Goal: Entertainment & Leisure: Consume media (video, audio)

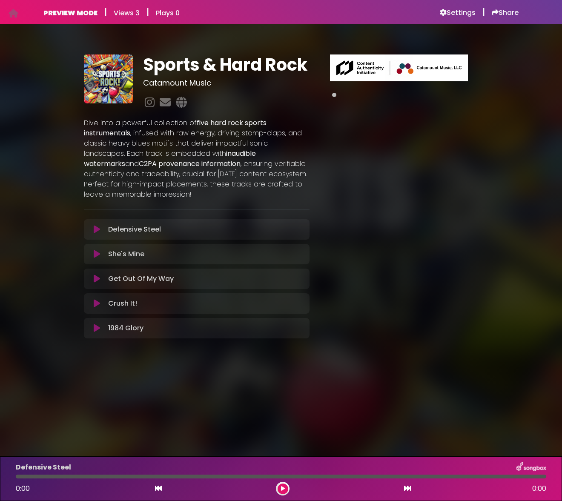
click at [96, 283] on div "Get Out Of My Way Loading Track..." at bounding box center [196, 279] width 215 height 10
click at [99, 256] on icon at bounding box center [97, 254] width 6 height 9
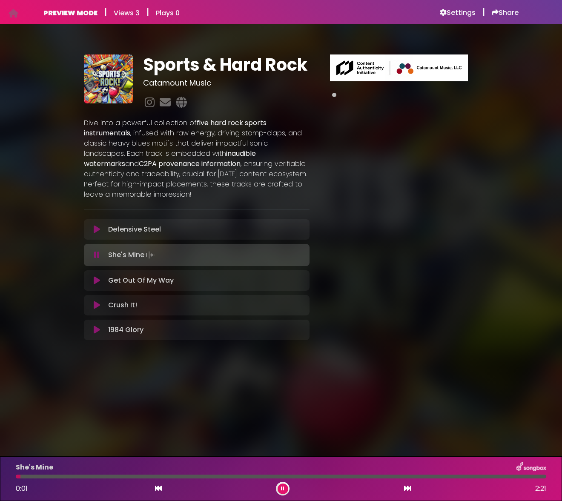
click at [95, 256] on icon at bounding box center [97, 255] width 6 height 9
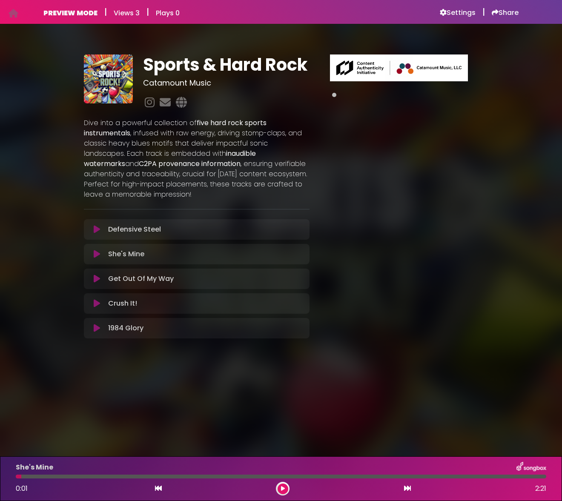
click at [96, 279] on icon at bounding box center [97, 279] width 6 height 9
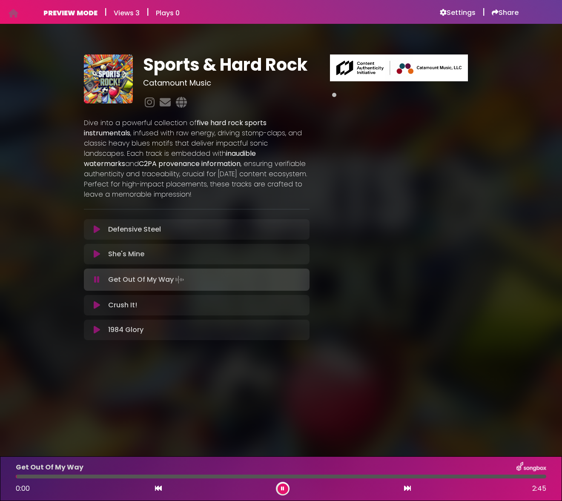
click at [95, 279] on icon at bounding box center [97, 280] width 6 height 9
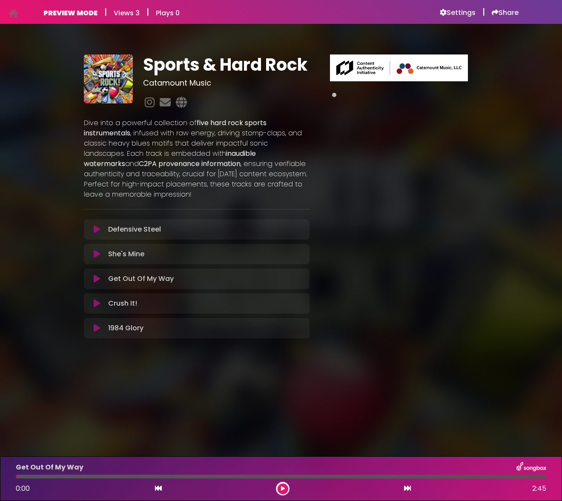
click at [39, 268] on div "Sports & Hard Rock Catamount Music inaudible watermarks" at bounding box center [280, 193] width 485 height 319
click at [95, 279] on icon at bounding box center [97, 279] width 6 height 9
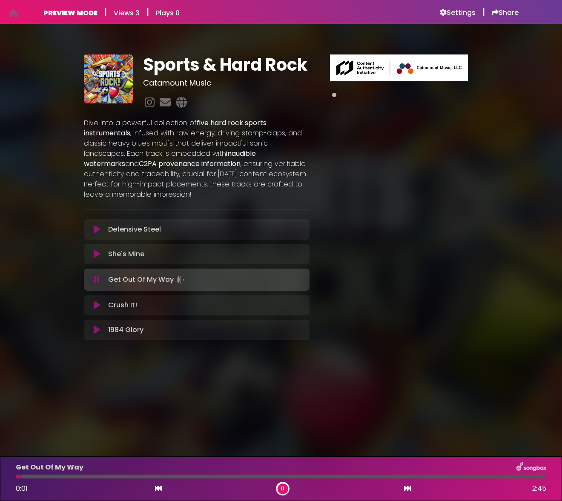
click at [56, 480] on div "Get Out Of My Way 0:01 2:45" at bounding box center [281, 479] width 541 height 34
click at [56, 478] on div at bounding box center [281, 477] width 531 height 4
click at [134, 472] on div "Get Out Of My Way" at bounding box center [281, 467] width 541 height 11
click at [135, 478] on div at bounding box center [281, 477] width 531 height 4
click at [205, 477] on div at bounding box center [281, 477] width 531 height 4
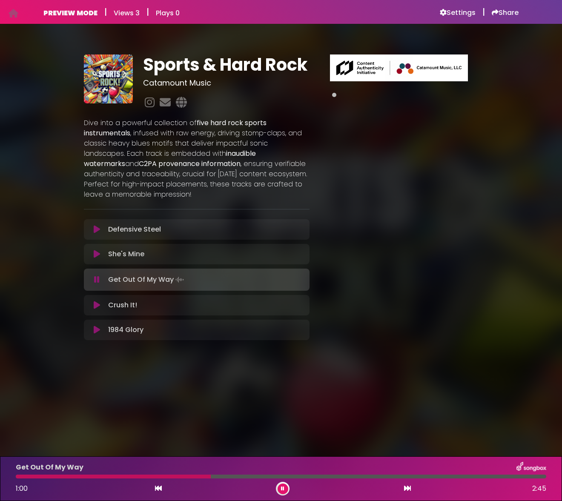
click at [285, 478] on div at bounding box center [281, 477] width 531 height 4
click at [360, 479] on div "Get Out Of My Way 1:24 2:45" at bounding box center [281, 479] width 541 height 34
click at [414, 476] on div at bounding box center [281, 477] width 531 height 4
click at [445, 476] on div at bounding box center [281, 477] width 531 height 4
click at [281, 489] on icon at bounding box center [282, 488] width 3 height 5
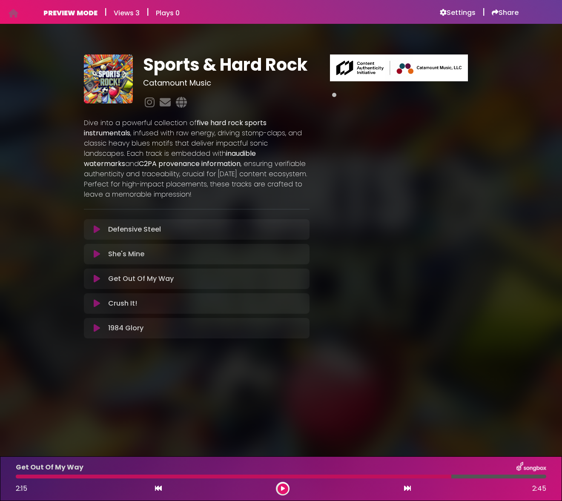
click at [118, 327] on p "1984 Glory Loading Track..." at bounding box center [125, 328] width 35 height 10
click at [119, 308] on p "Crush It! Loading Track..." at bounding box center [122, 304] width 29 height 10
click at [95, 302] on icon at bounding box center [97, 303] width 6 height 9
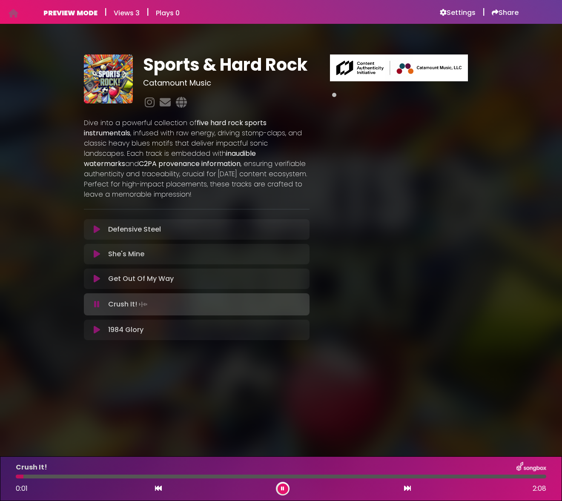
click at [62, 476] on div at bounding box center [281, 477] width 531 height 4
click at [95, 301] on icon at bounding box center [97, 304] width 6 height 9
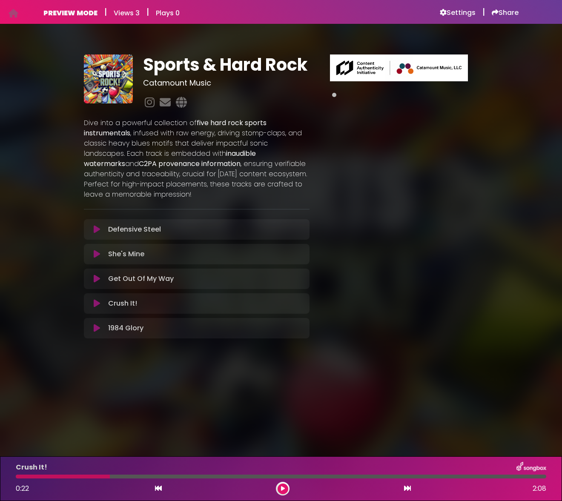
click at [98, 225] on icon at bounding box center [97, 229] width 6 height 9
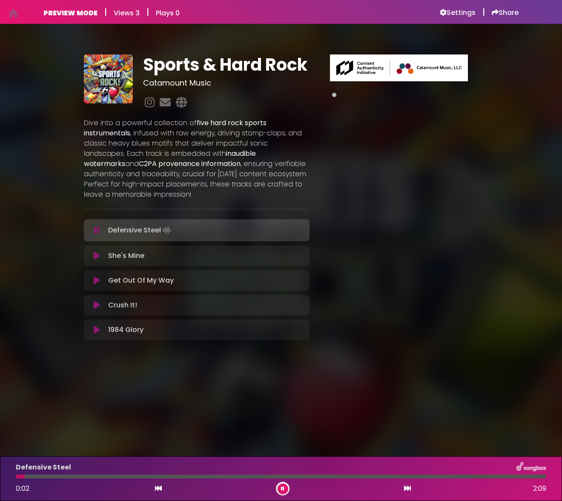
click at [53, 478] on div at bounding box center [281, 477] width 531 height 4
click at [97, 231] on icon at bounding box center [97, 230] width 6 height 9
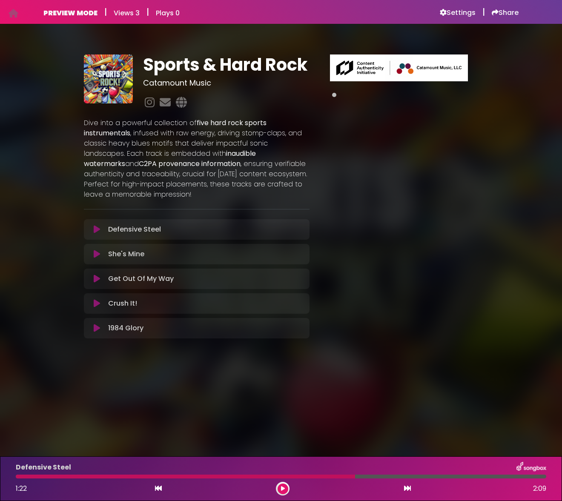
click at [280, 486] on button at bounding box center [283, 489] width 11 height 11
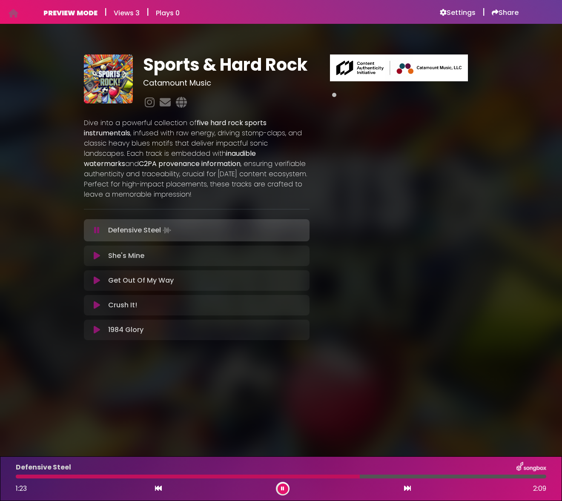
click at [281, 486] on icon at bounding box center [282, 488] width 3 height 5
